Goal: Navigation & Orientation: Find specific page/section

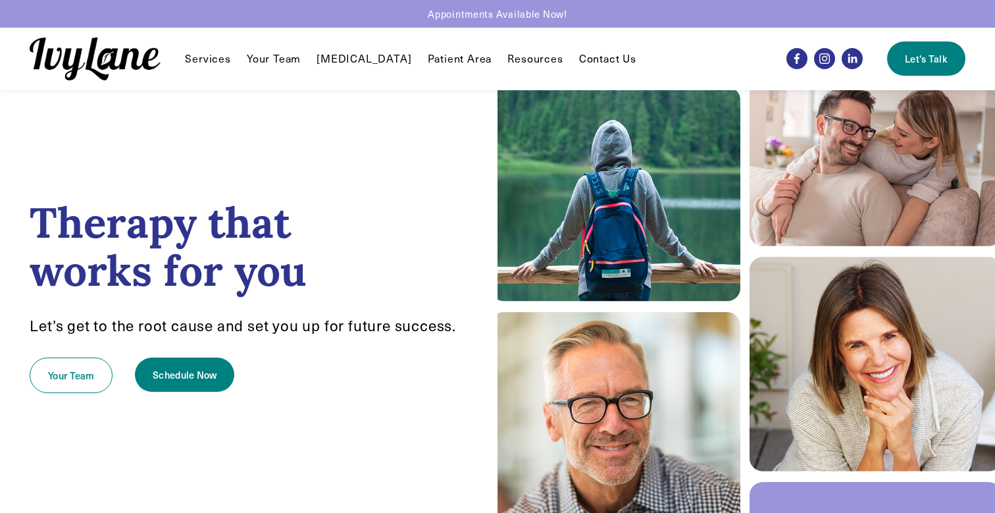
click at [586, 57] on link "Contact Us" at bounding box center [607, 59] width 57 height 16
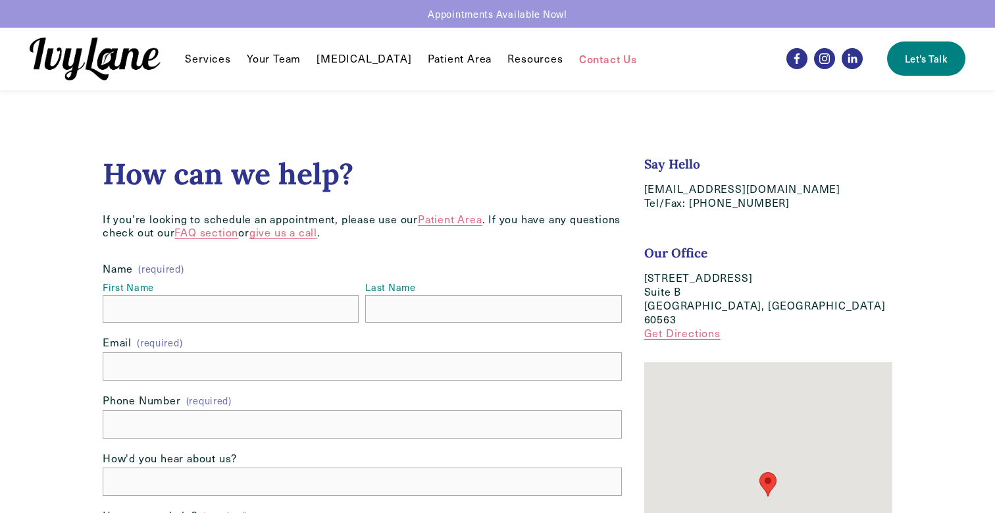
scroll to position [243, 0]
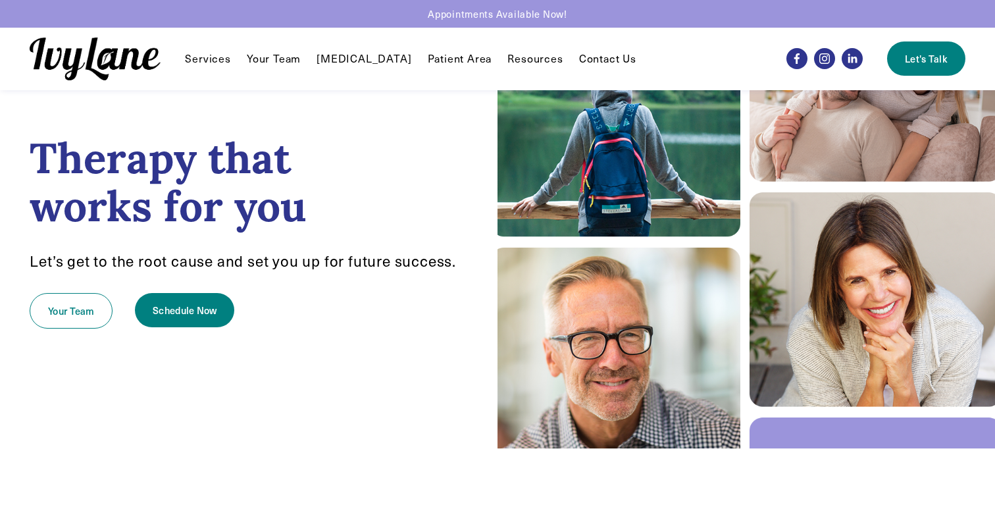
scroll to position [63, 0]
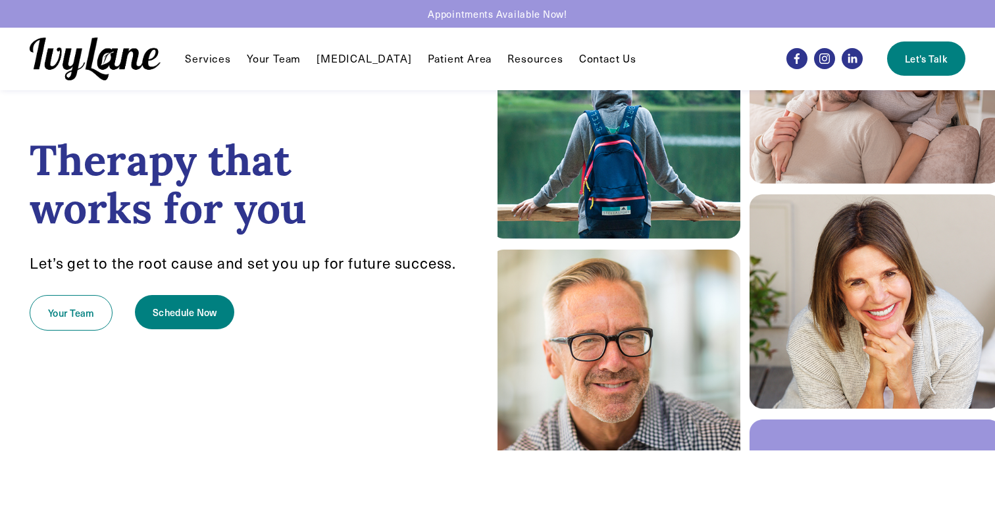
click at [243, 58] on nav "Services Individual Therapy EMDR Reunification Therapy First Responder Services…" at bounding box center [410, 59] width 451 height 16
click at [580, 61] on link "Contact Us" at bounding box center [607, 59] width 57 height 16
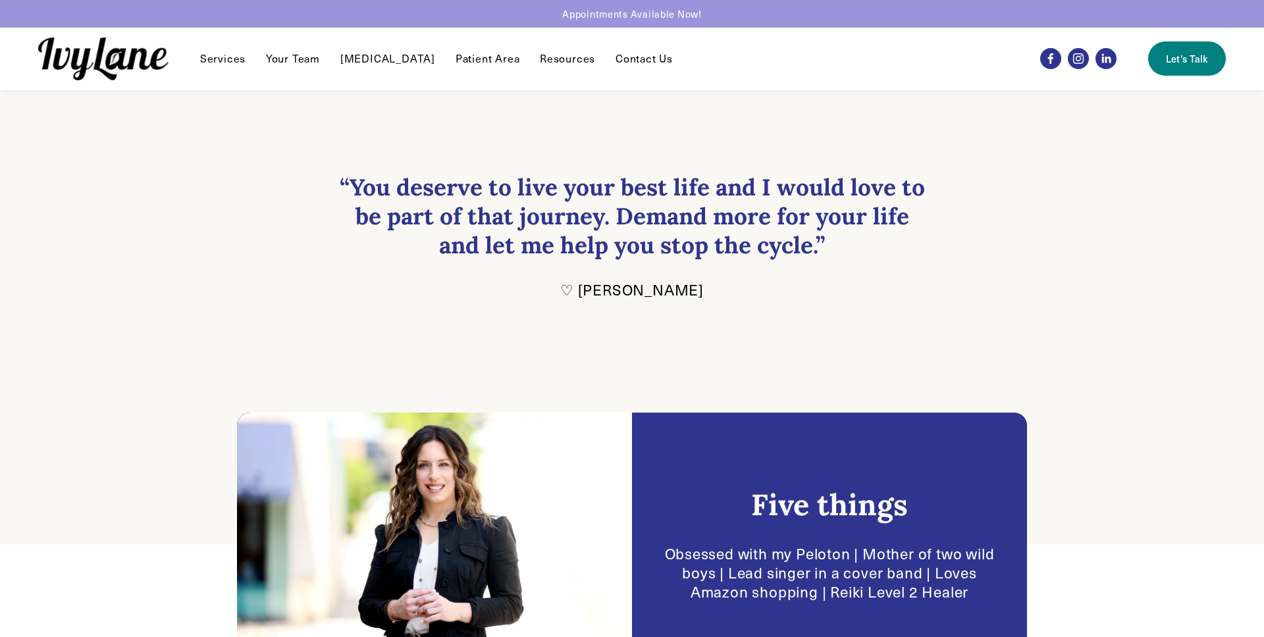
click at [294, 63] on link "Your Team" at bounding box center [293, 59] width 54 height 16
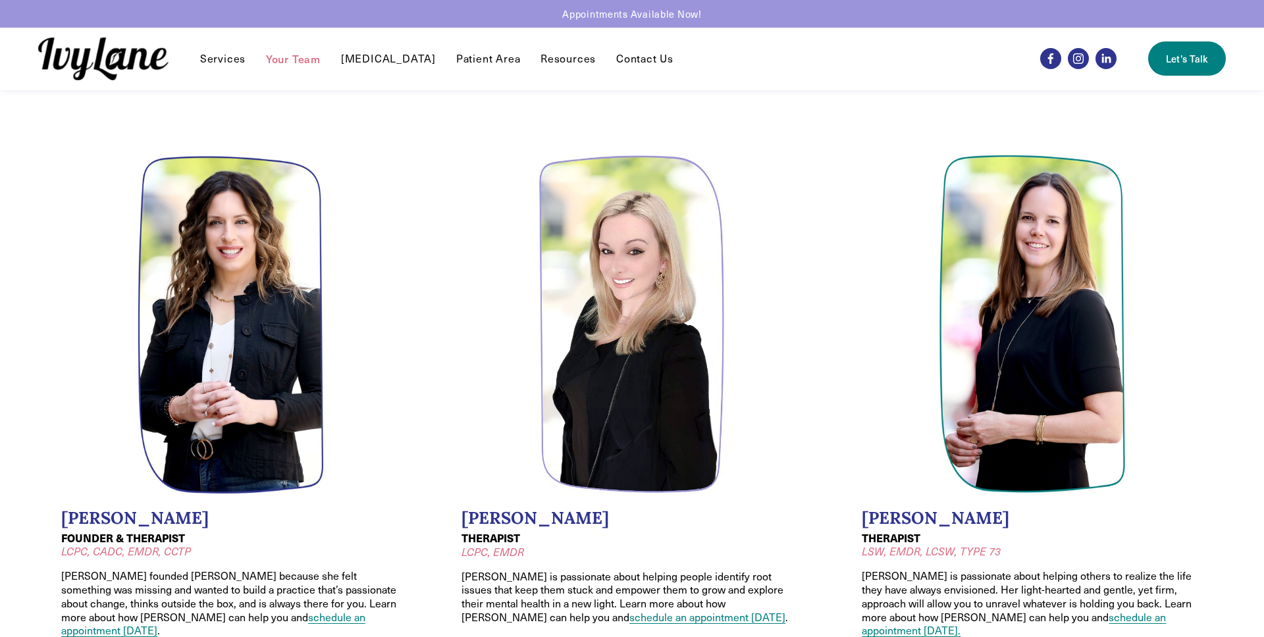
click at [0, 0] on span "Recommendations" at bounding box center [0, 0] width 0 height 0
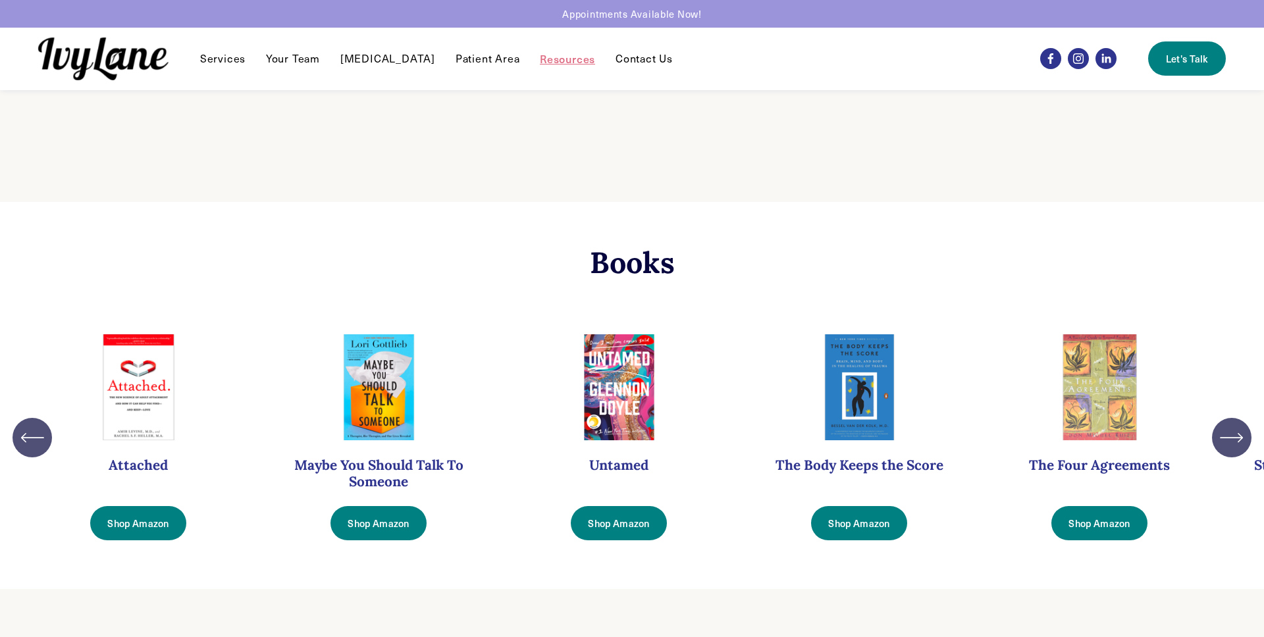
scroll to position [226, 0]
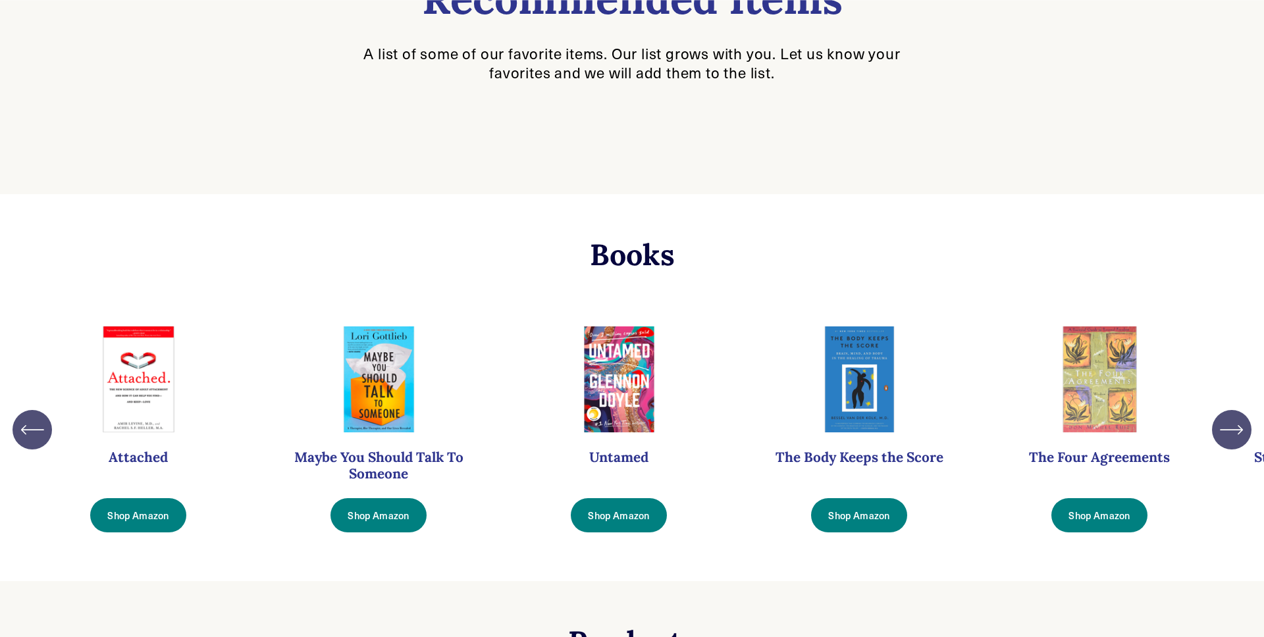
click at [1223, 436] on icon "\a \a \a Next\a \a" at bounding box center [1231, 430] width 24 height 24
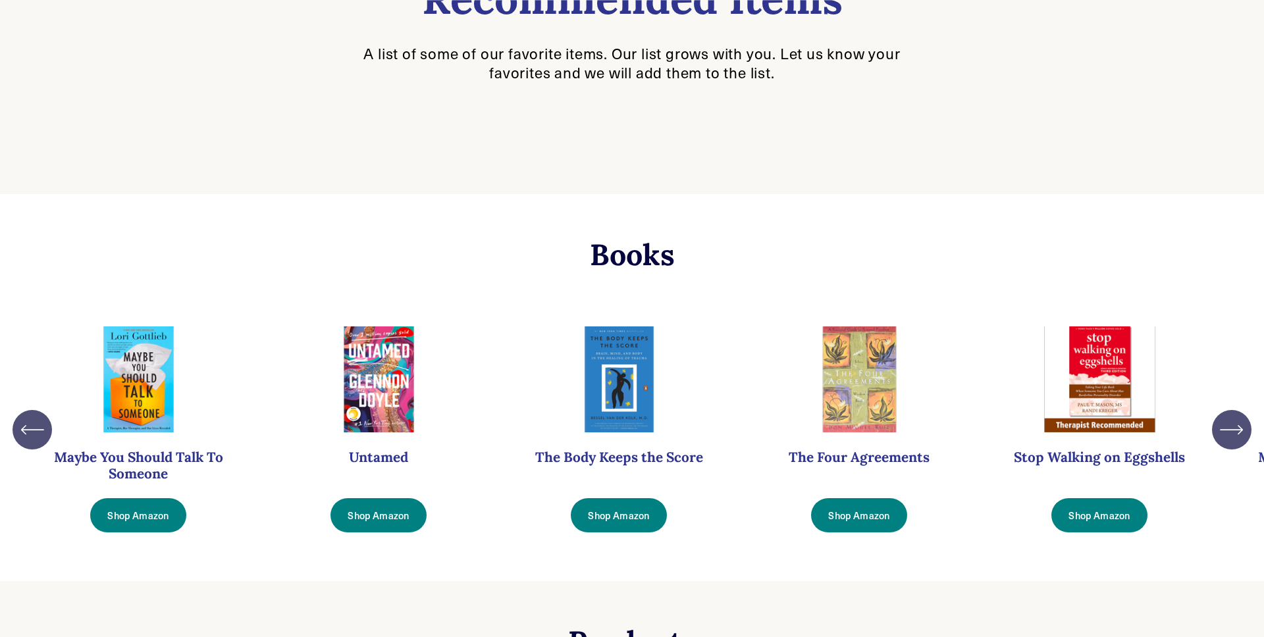
click at [1223, 436] on icon "\a \a \a Next\a \a" at bounding box center [1231, 430] width 24 height 24
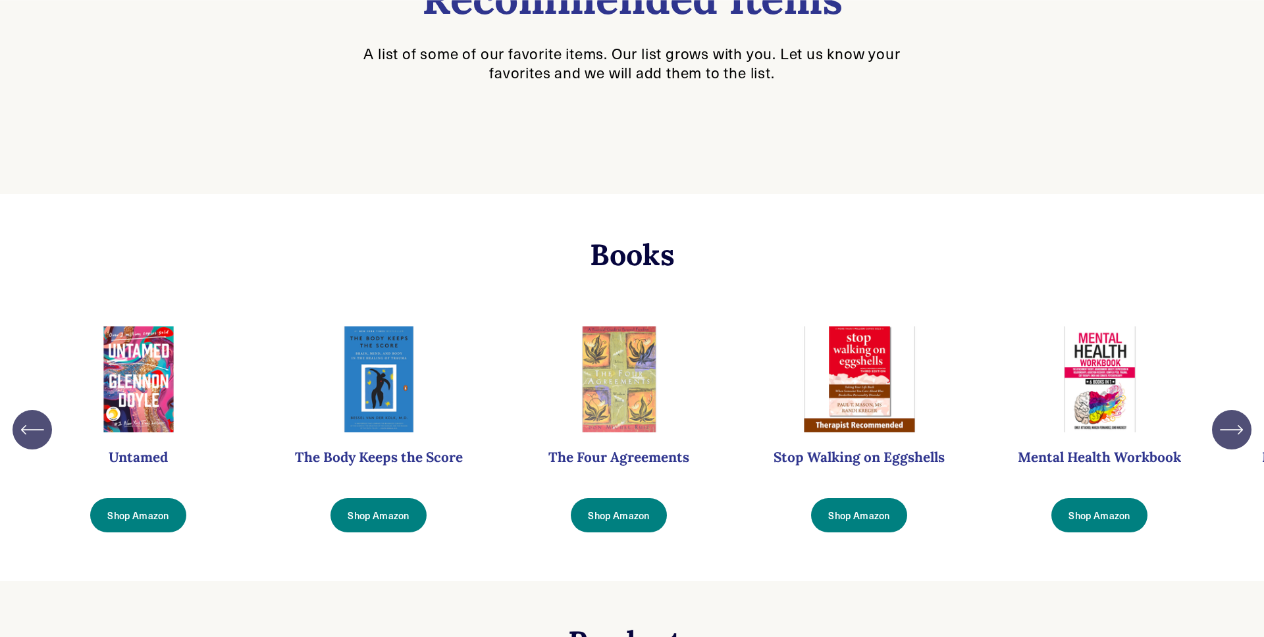
click at [1223, 436] on icon "\a \a \a Next\a \a" at bounding box center [1231, 430] width 24 height 24
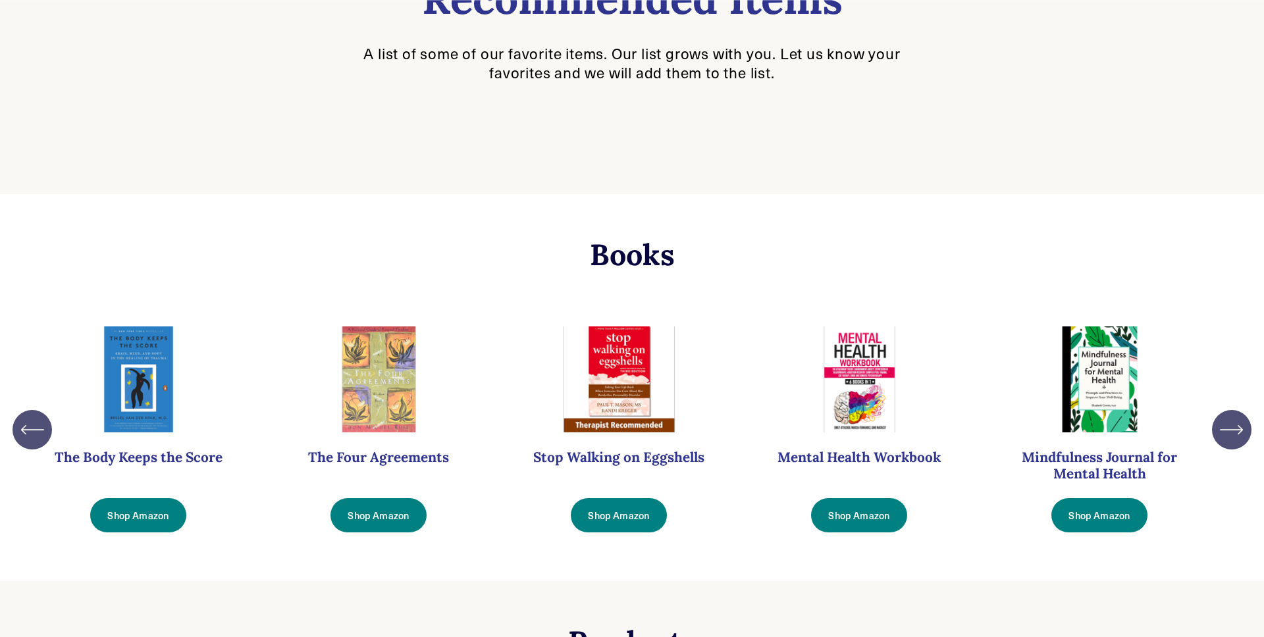
click at [1223, 436] on icon "\a \a \a Next\a \a" at bounding box center [1231, 430] width 24 height 24
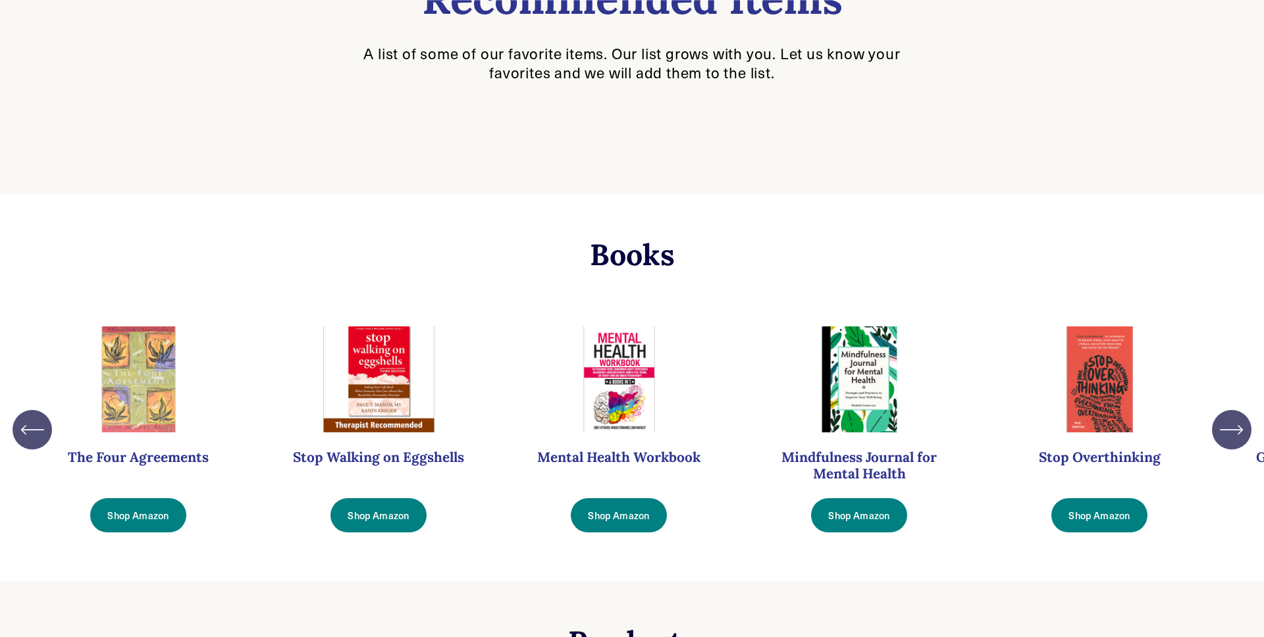
click at [1223, 436] on icon "\a \a \a Next\a \a" at bounding box center [1231, 430] width 24 height 24
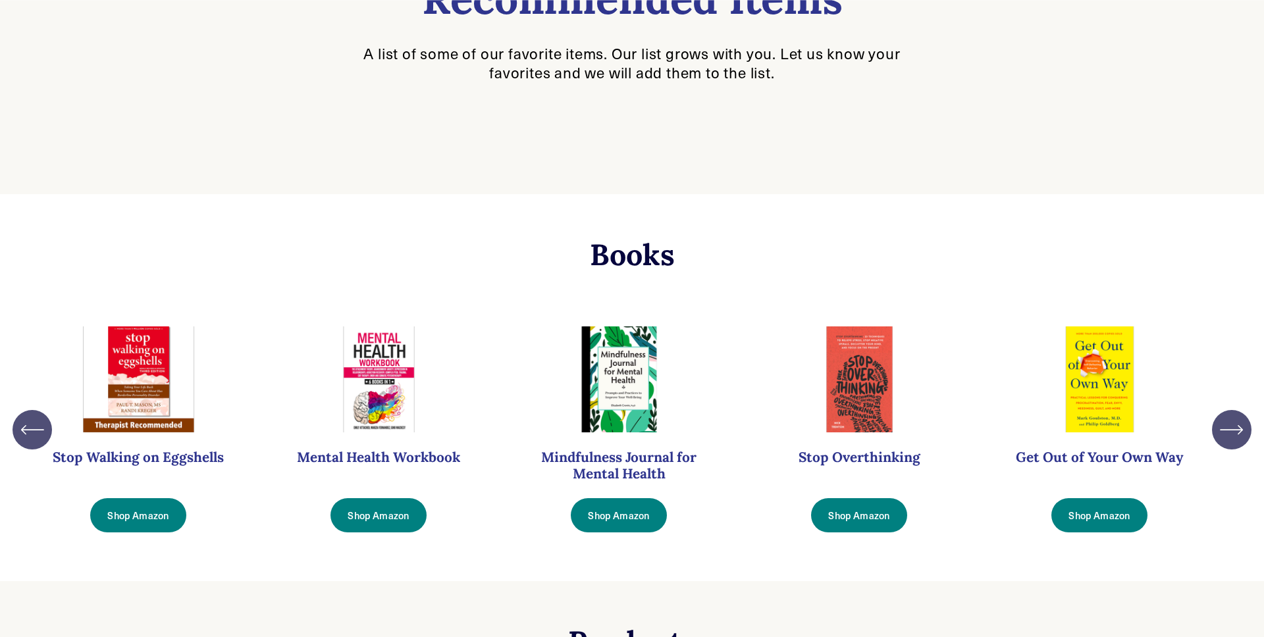
click at [1223, 436] on icon "\a \a \a Next\a \a" at bounding box center [1231, 430] width 24 height 24
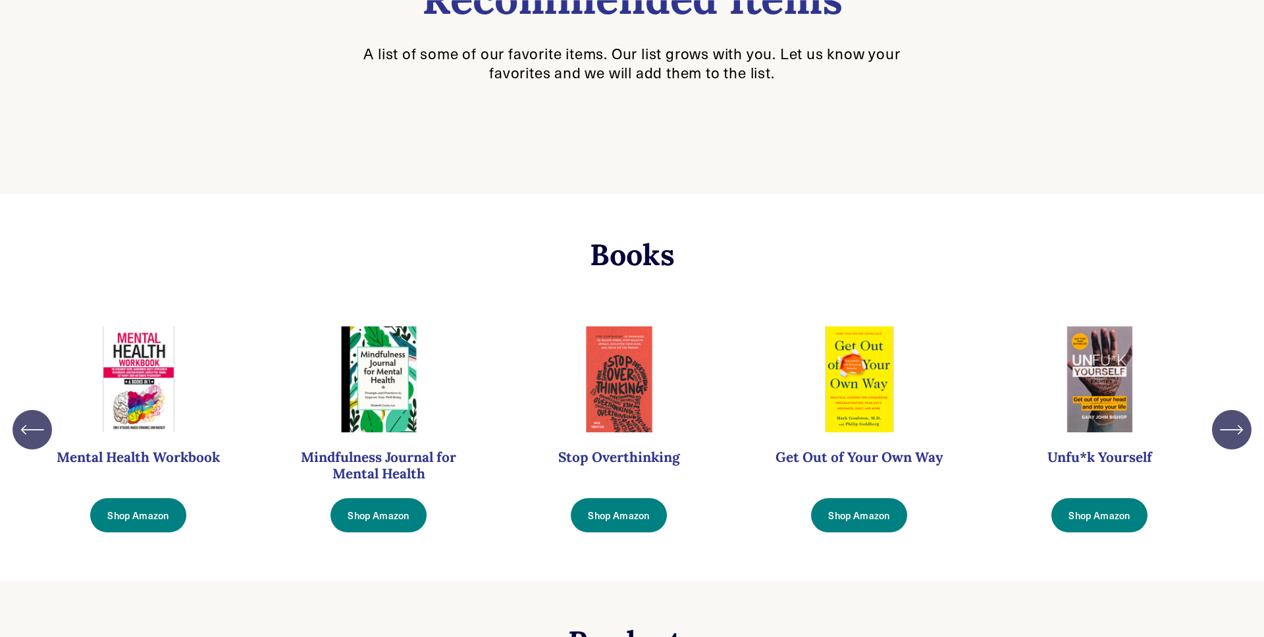
click at [1223, 436] on icon "\a \a \a Next\a \a" at bounding box center [1231, 430] width 24 height 24
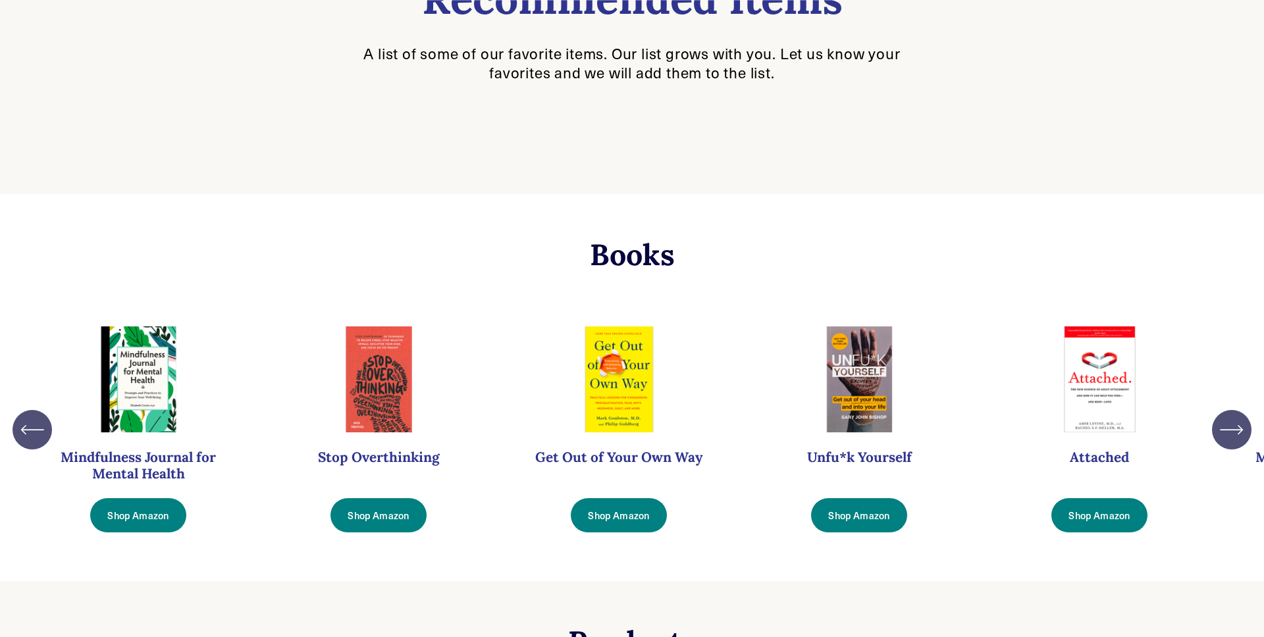
click at [1223, 436] on icon "\a \a \a Next\a \a" at bounding box center [1231, 430] width 24 height 24
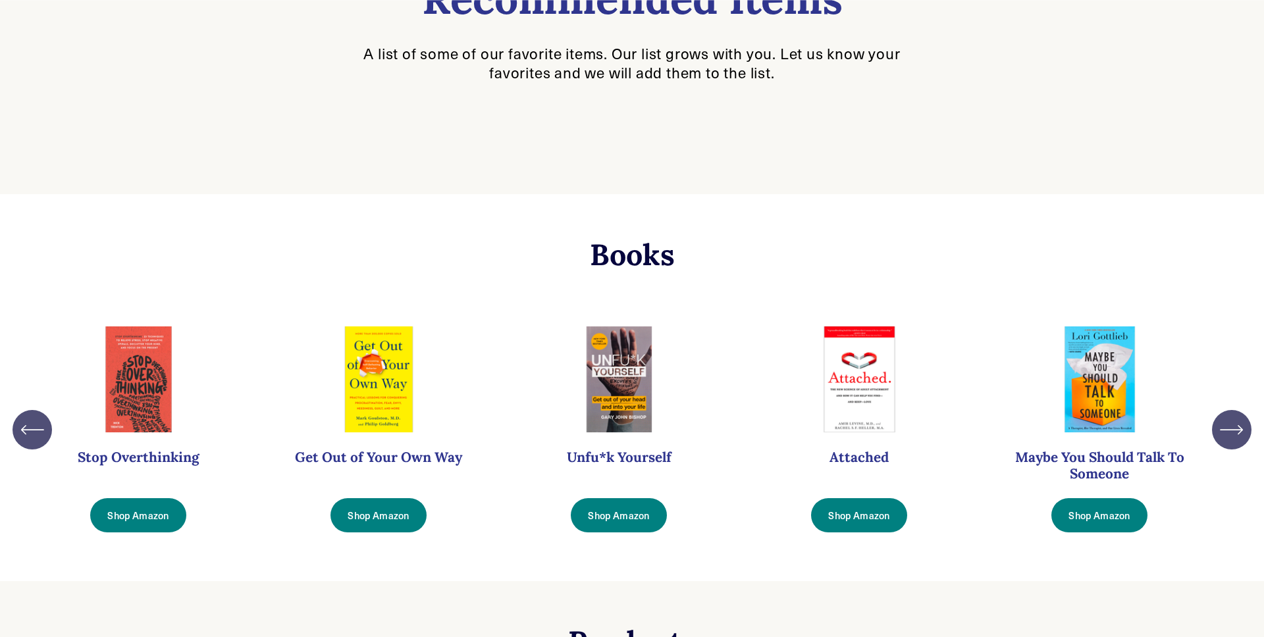
click at [1223, 436] on icon "\a \a \a Next\a \a" at bounding box center [1231, 430] width 24 height 24
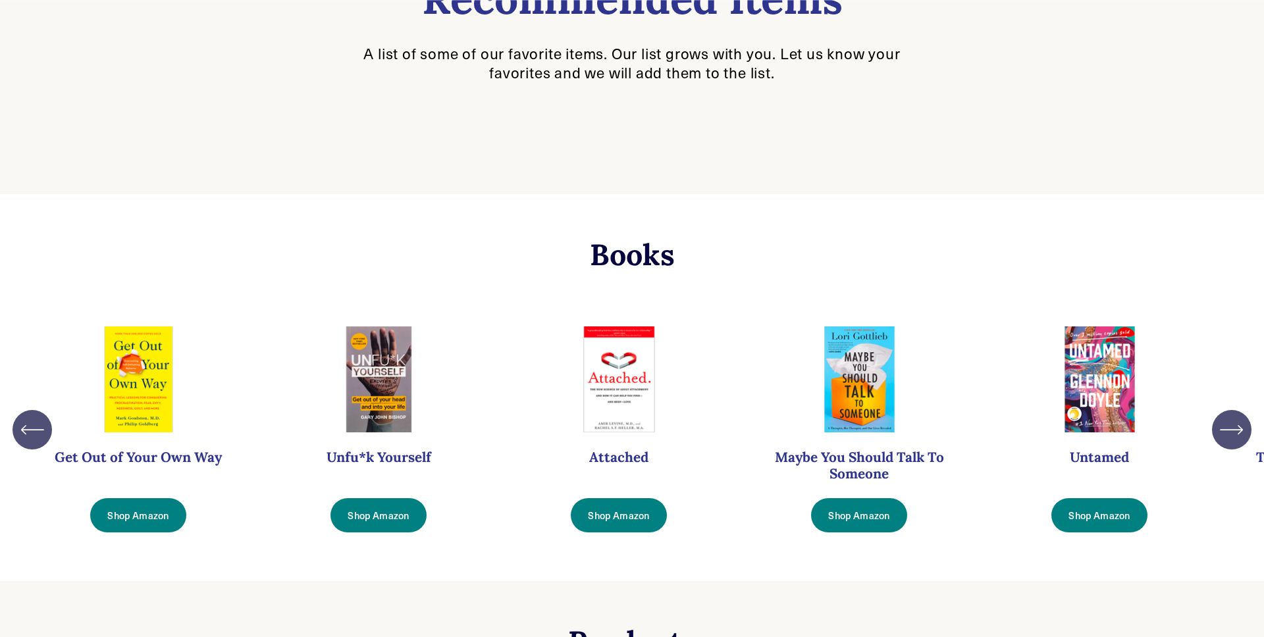
click at [1223, 436] on icon "\a \a \a Next\a \a" at bounding box center [1231, 430] width 24 height 24
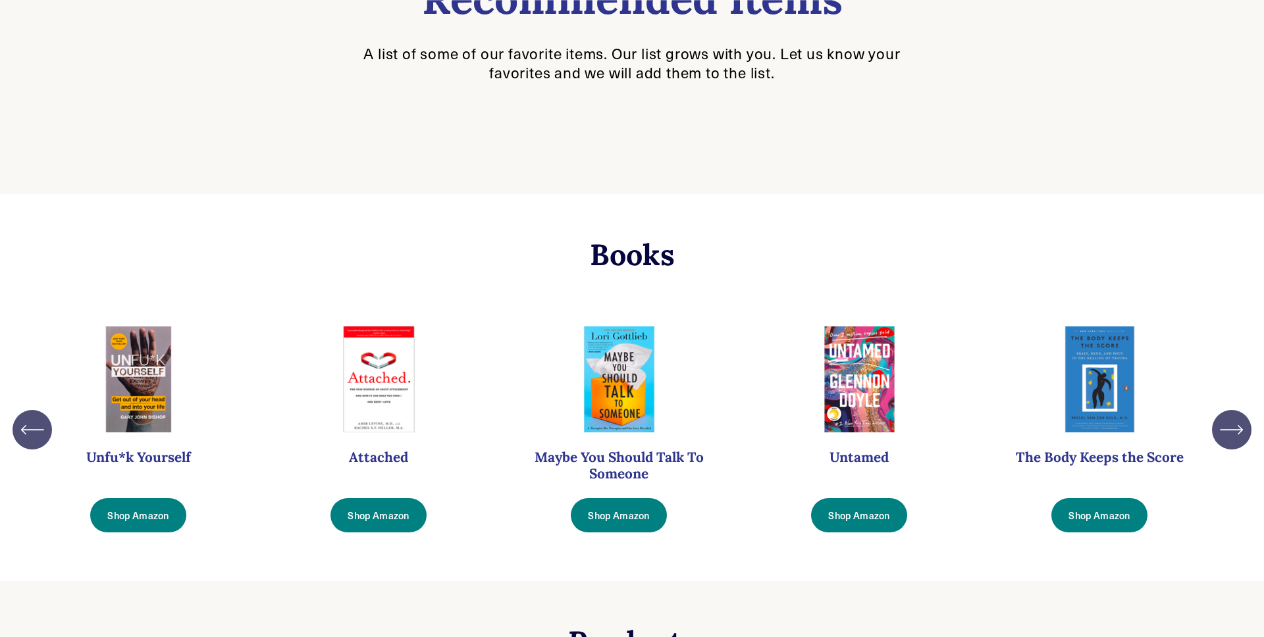
click at [31, 430] on icon "\a \a Previous\a \a \a" at bounding box center [32, 430] width 24 height 24
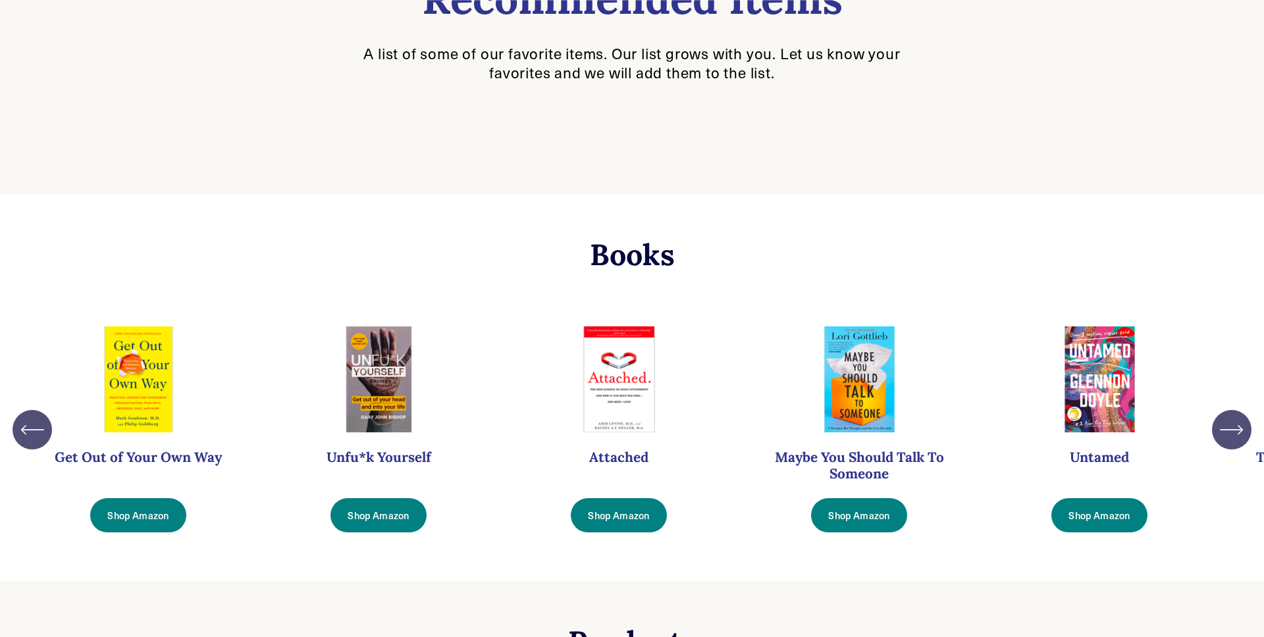
click at [31, 430] on icon "\a \a Previous\a \a \a" at bounding box center [32, 430] width 24 height 24
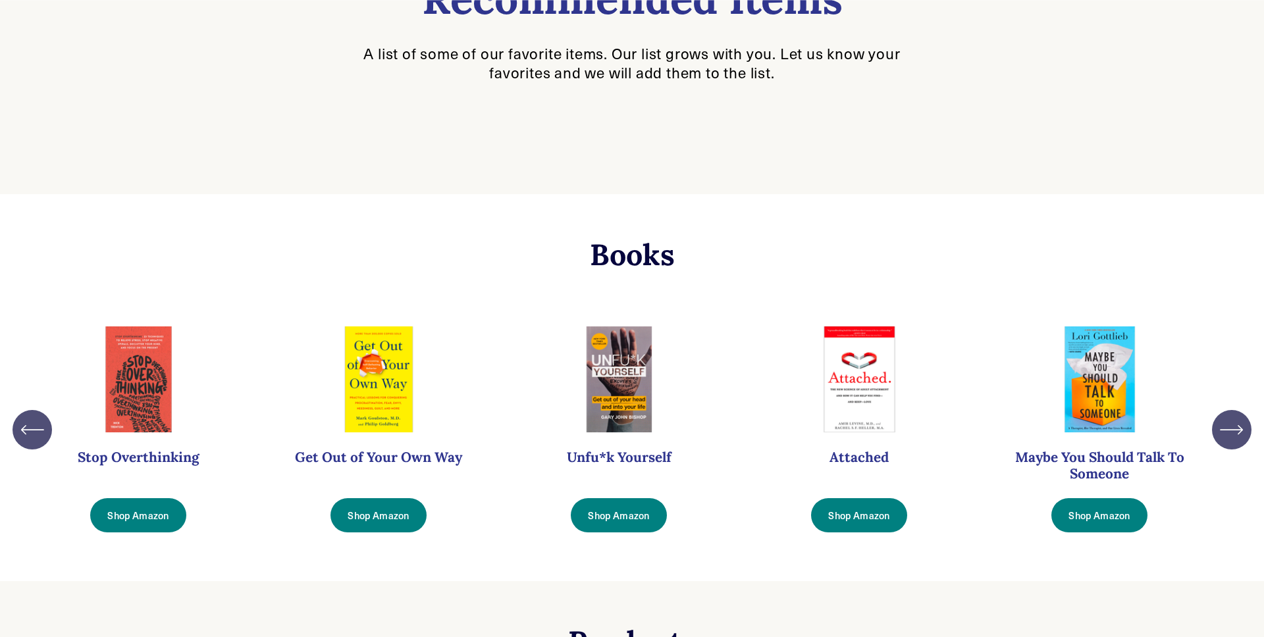
click at [27, 434] on icon "\a \a Previous\a \a \a" at bounding box center [32, 430] width 24 height 24
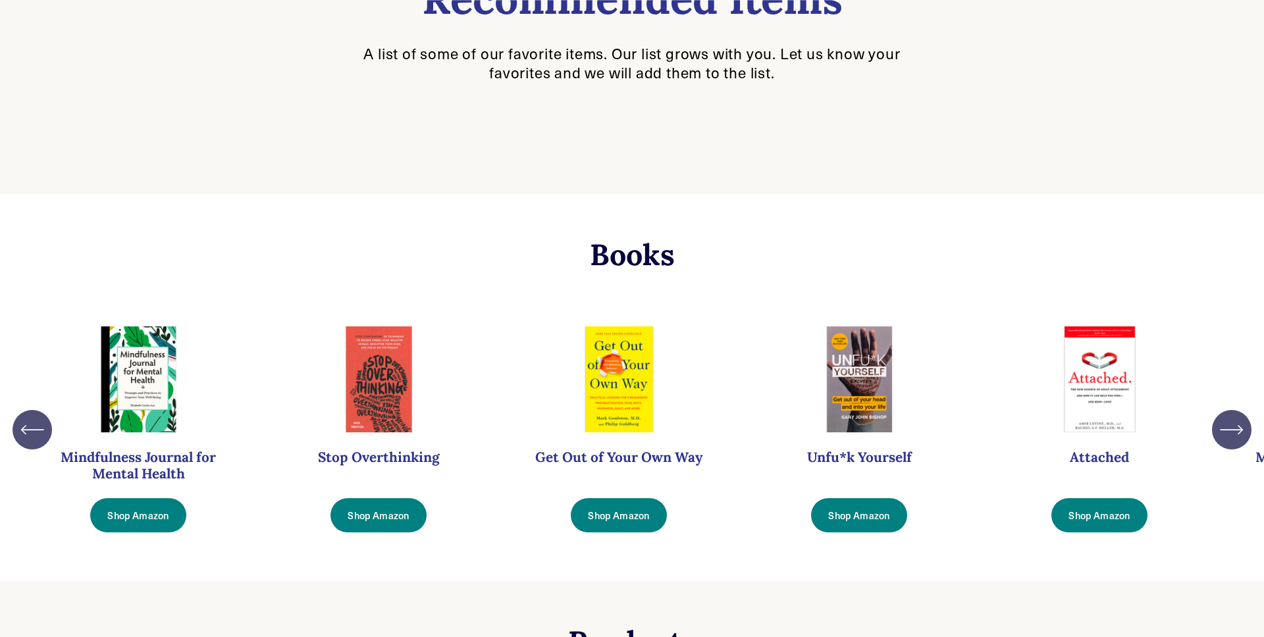
click at [27, 434] on icon "\a \a Previous\a \a \a" at bounding box center [32, 430] width 24 height 24
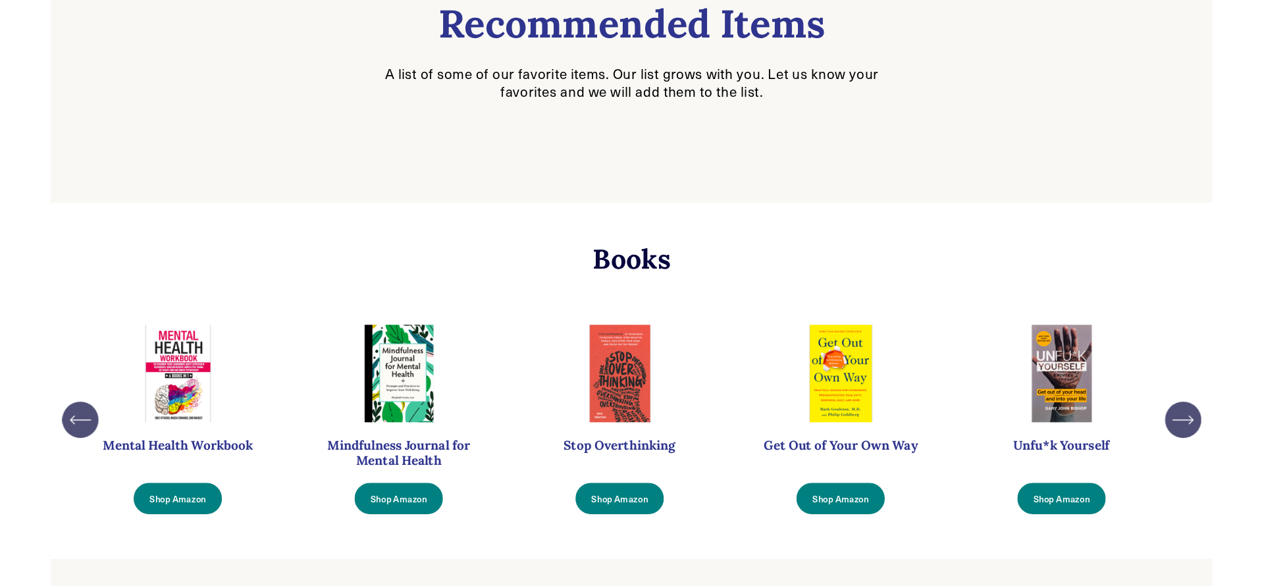
scroll to position [0, 0]
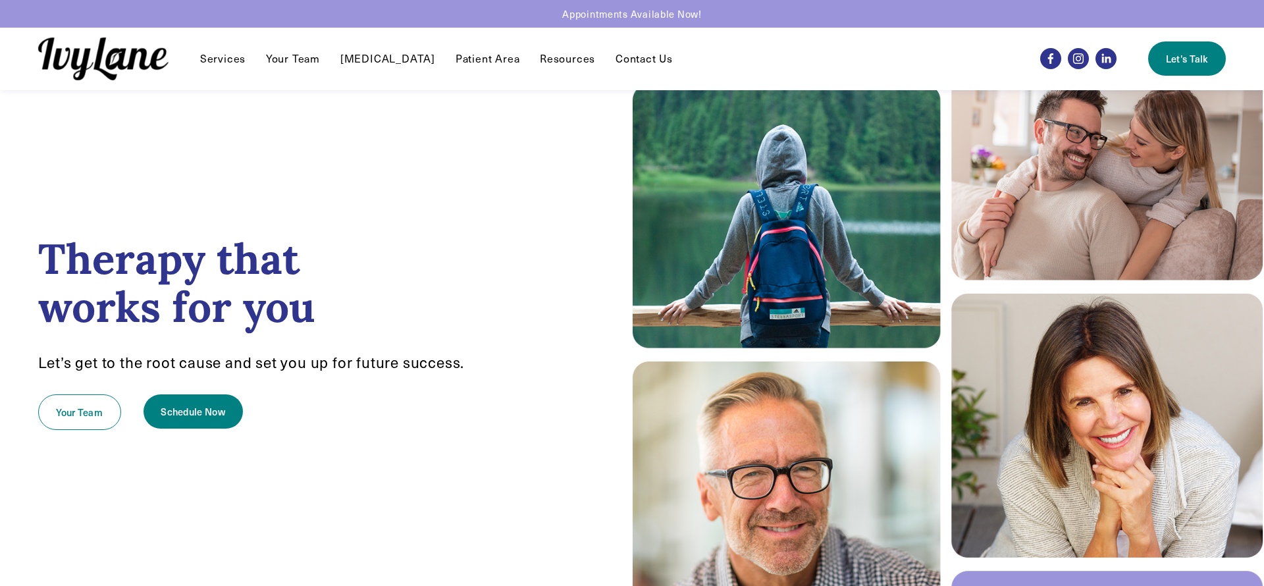
click at [386, 64] on link "[MEDICAL_DATA]" at bounding box center [387, 59] width 95 height 16
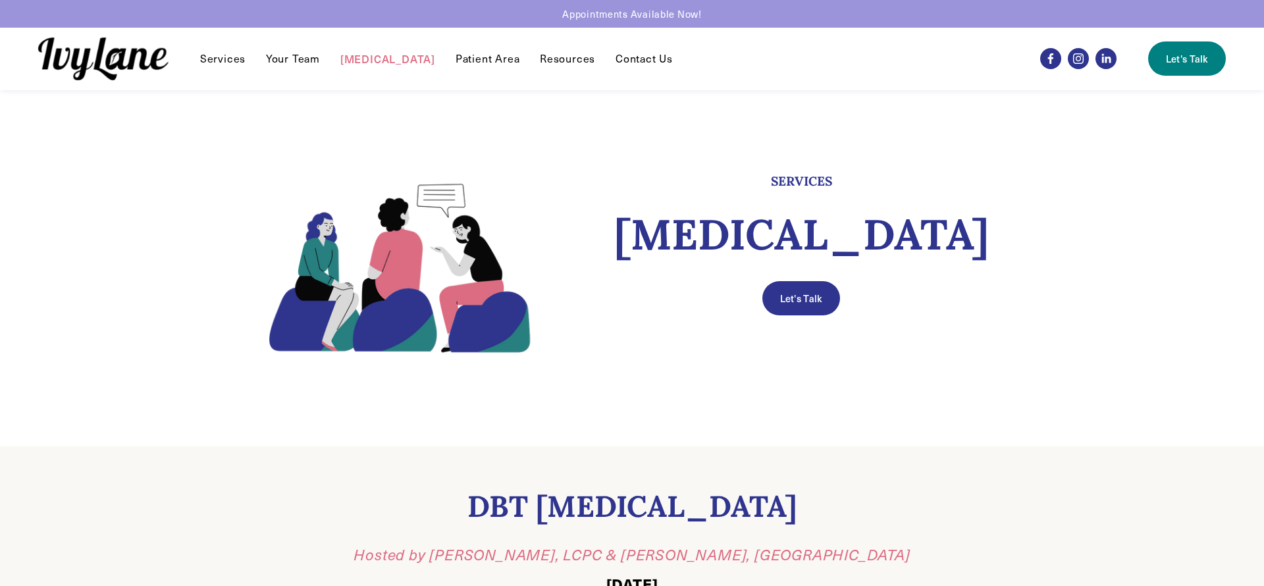
click at [300, 65] on link "Your Team" at bounding box center [293, 59] width 54 height 16
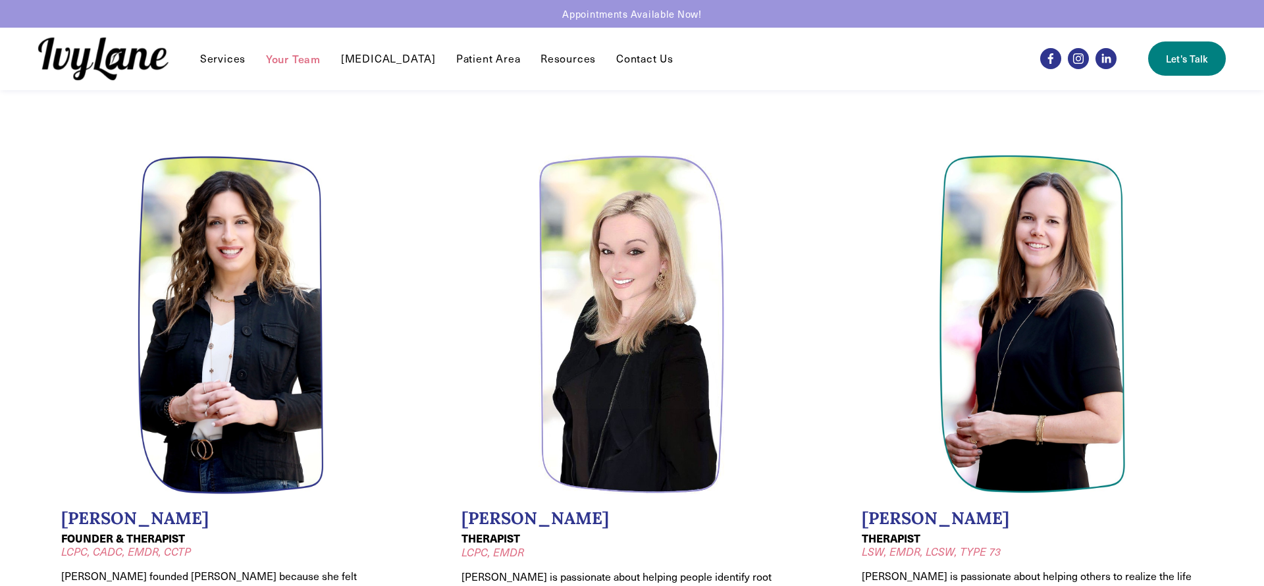
scroll to position [260, 0]
